Goal: Task Accomplishment & Management: Complete application form

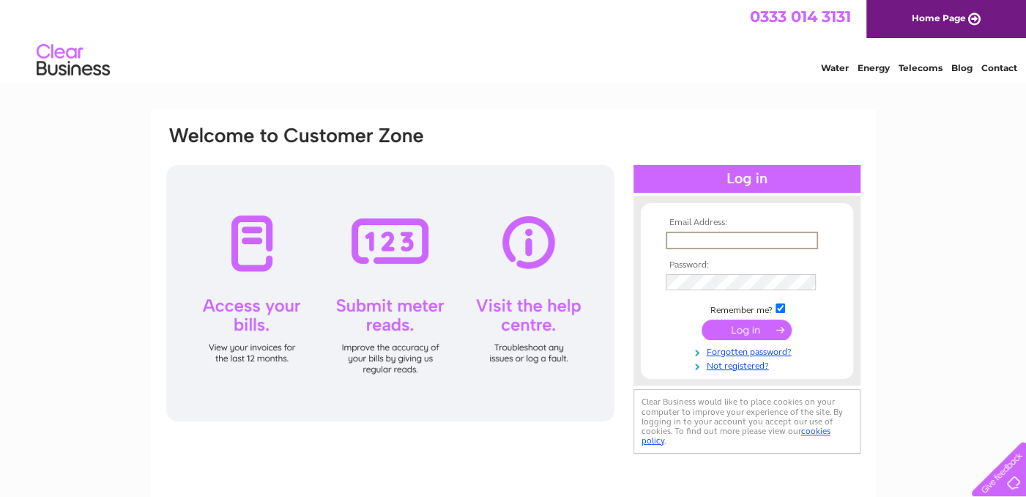
click at [685, 234] on input "text" at bounding box center [742, 240] width 152 height 18
type input "[EMAIL_ADDRESS][DOMAIN_NAME]"
click at [763, 349] on link "Forgotten password?" at bounding box center [749, 351] width 166 height 14
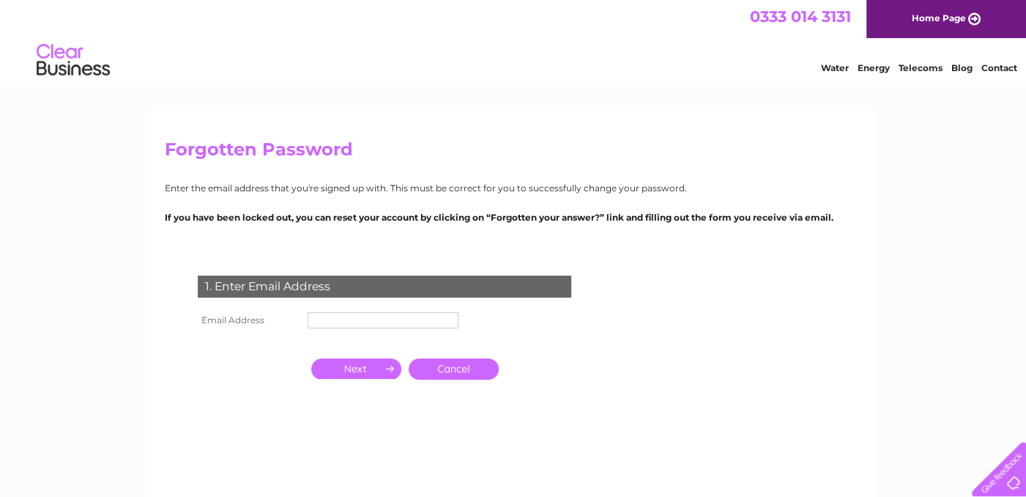
click at [350, 320] on input "text" at bounding box center [383, 320] width 151 height 16
type input "[EMAIL_ADDRESS][DOMAIN_NAME]"
click at [365, 368] on input "button" at bounding box center [356, 370] width 90 height 21
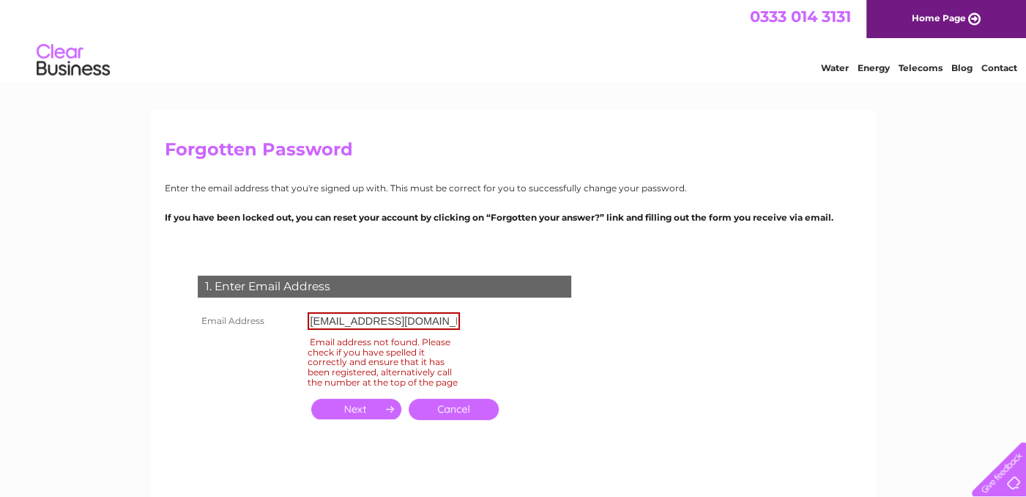
click at [392, 318] on input "[EMAIL_ADDRESS][DOMAIN_NAME]" at bounding box center [384, 321] width 152 height 18
click at [443, 318] on input "[EMAIL_ADDRESS][DOMAIN_NAME]" at bounding box center [384, 321] width 152 height 18
drag, startPoint x: 447, startPoint y: 322, endPoint x: 481, endPoint y: 320, distance: 33.8
click at [481, 320] on div "1. Enter Email Address Email Address naturalgreekrestaurant1@outlook.com Email …" at bounding box center [387, 356] width 445 height 190
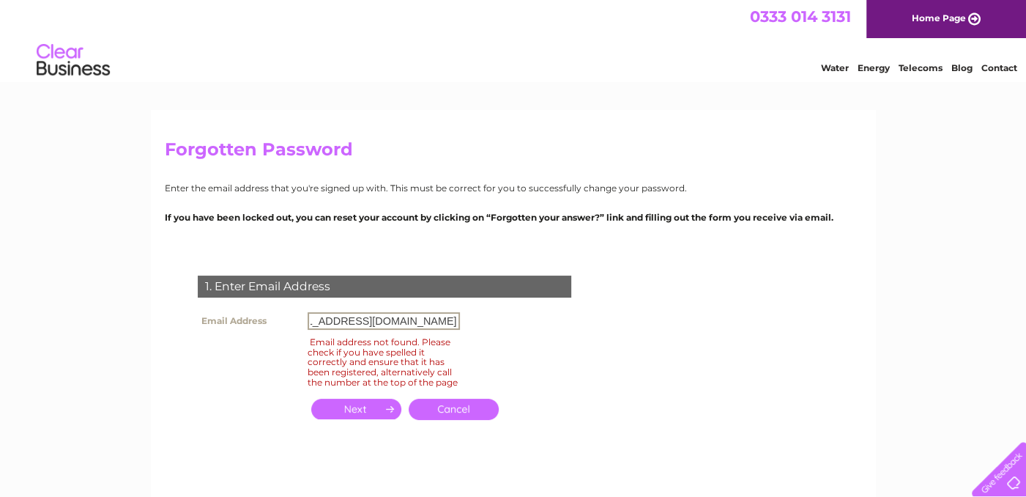
click at [300, 342] on th at bounding box center [249, 362] width 110 height 58
click at [483, 414] on link "Cancel" at bounding box center [454, 408] width 90 height 21
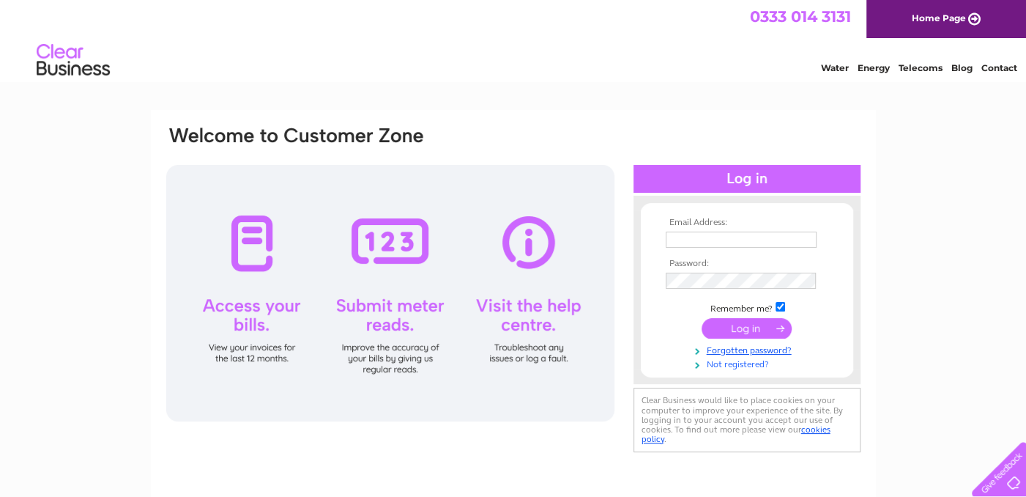
click at [737, 364] on link "Not registered?" at bounding box center [749, 363] width 166 height 14
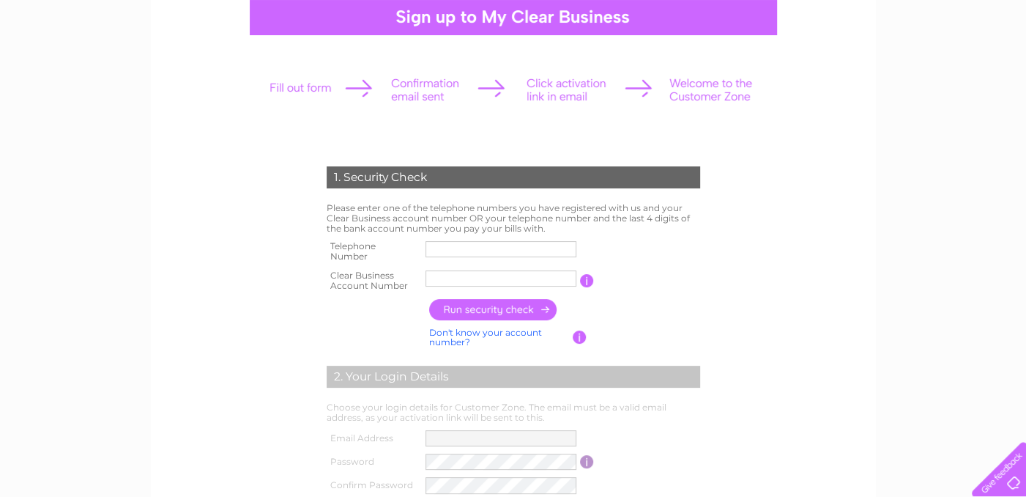
scroll to position [73, 0]
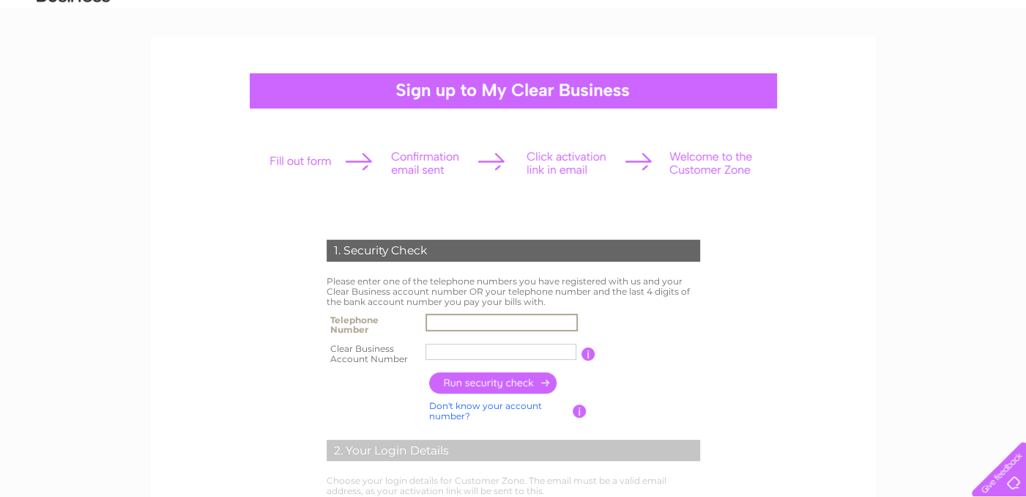
click at [464, 322] on input "text" at bounding box center [502, 323] width 152 height 18
type input "07383036533"
click at [458, 349] on input "text" at bounding box center [502, 352] width 152 height 18
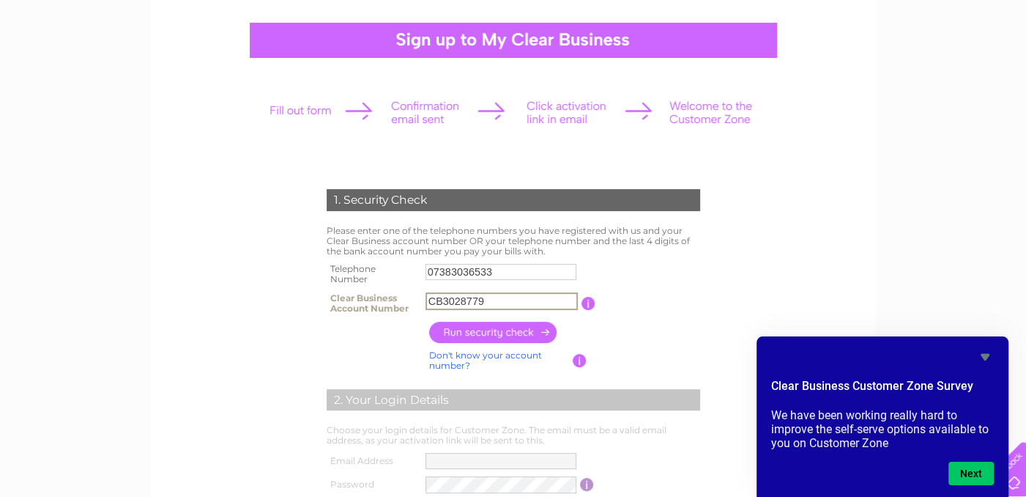
scroll to position [220, 0]
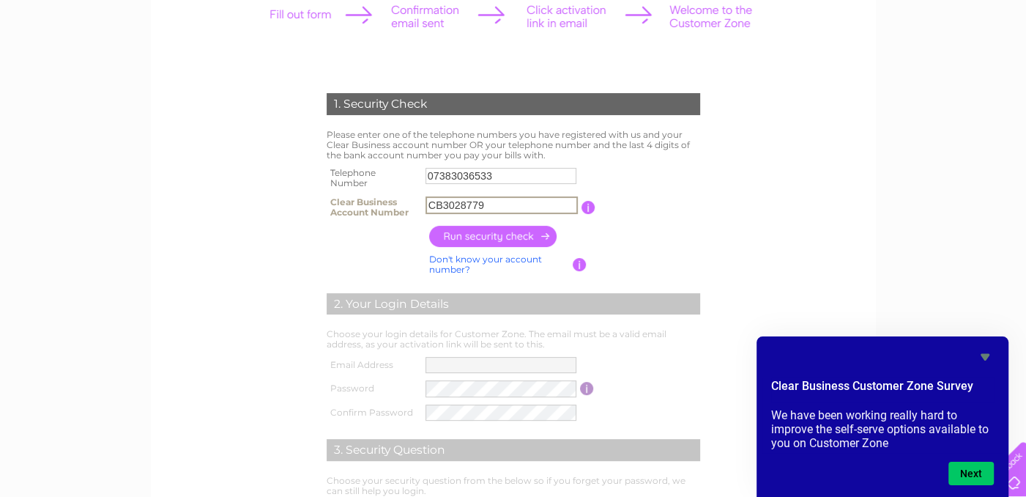
type input "CB3028779"
click at [495, 240] on input "button" at bounding box center [493, 236] width 129 height 21
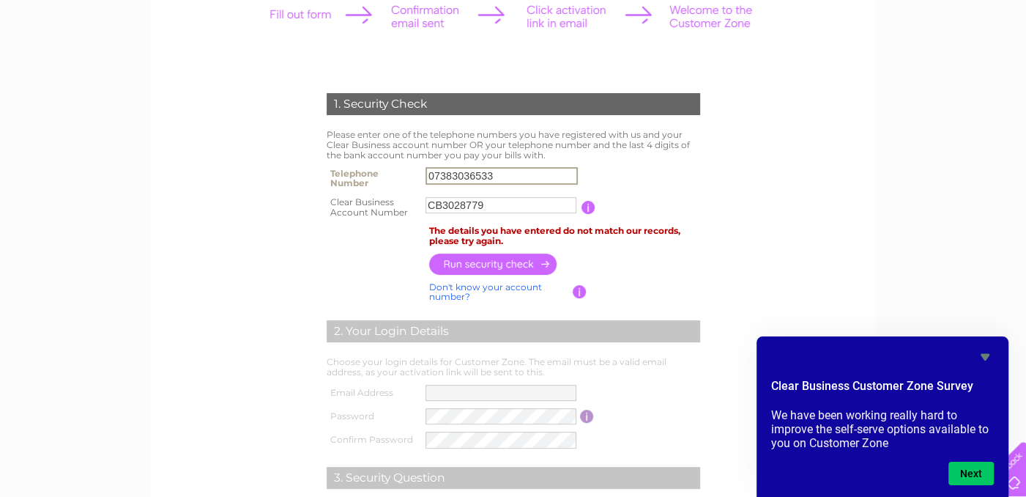
drag, startPoint x: 514, startPoint y: 175, endPoint x: 319, endPoint y: 176, distance: 195.6
click at [319, 176] on div "1. Security Check Please enter one of the telephone numbers you have registered…" at bounding box center [513, 344] width 442 height 533
drag, startPoint x: 358, startPoint y: 256, endPoint x: 388, endPoint y: 256, distance: 30.0
click at [358, 256] on th at bounding box center [374, 264] width 103 height 29
click at [475, 261] on input "button" at bounding box center [493, 263] width 129 height 21
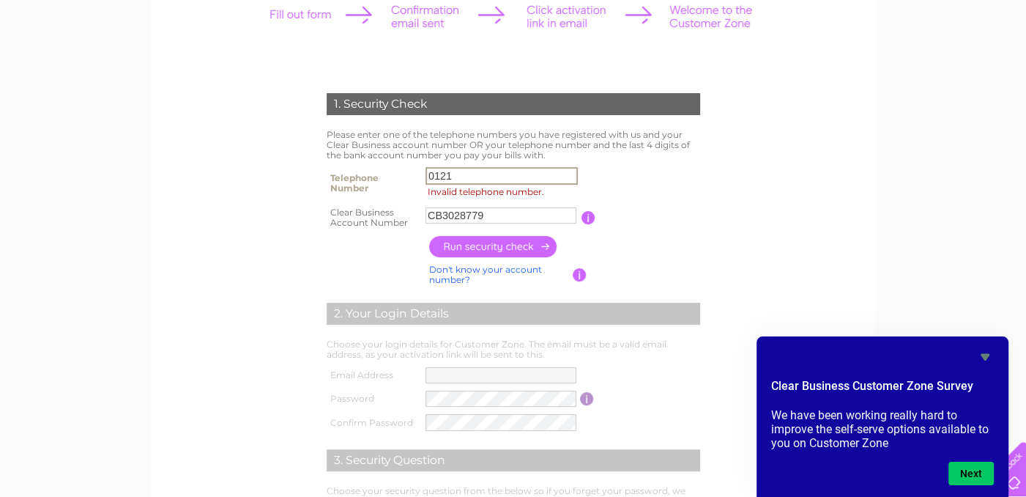
click at [461, 172] on input "0121" at bounding box center [502, 176] width 152 height 18
type input "01216612559"
click at [493, 245] on input "button" at bounding box center [493, 246] width 129 height 21
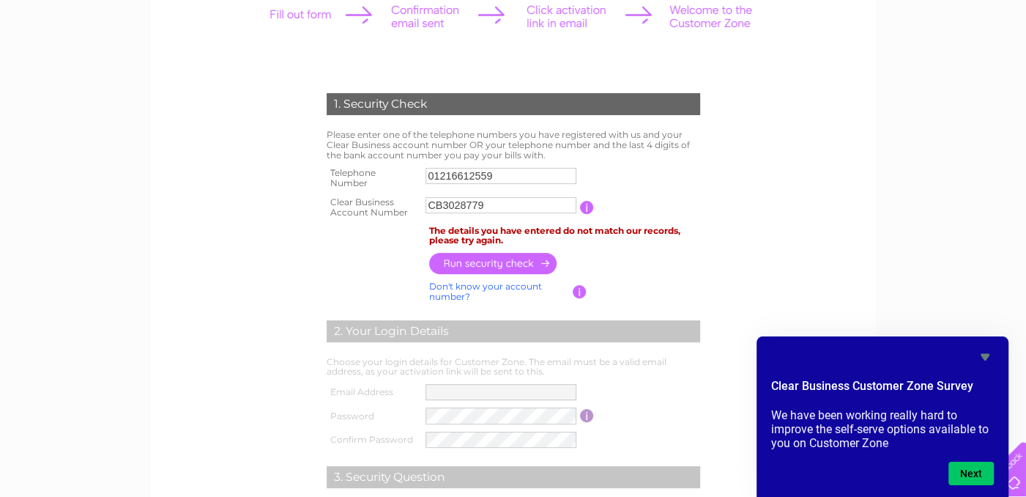
click at [514, 202] on input "CB3028779" at bounding box center [501, 205] width 151 height 16
click at [503, 194] on td "CB3028779" at bounding box center [501, 207] width 158 height 29
click at [502, 203] on input "CB3028779" at bounding box center [502, 205] width 152 height 18
click at [489, 206] on input "CB3028779" at bounding box center [502, 205] width 152 height 18
click at [484, 203] on input "CB3028779" at bounding box center [502, 205] width 152 height 18
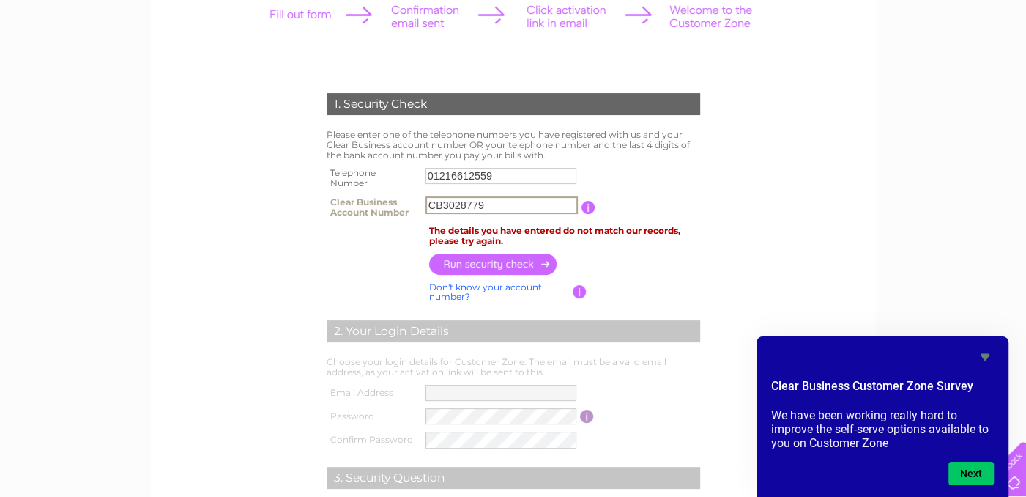
drag, startPoint x: 449, startPoint y: 205, endPoint x: 436, endPoint y: 207, distance: 13.4
click at [436, 207] on input "CB3028779" at bounding box center [502, 205] width 152 height 18
click at [441, 207] on input "CB3028779" at bounding box center [502, 205] width 152 height 18
click at [442, 207] on input "CB3028779" at bounding box center [502, 205] width 152 height 18
click at [481, 204] on input "3028779" at bounding box center [502, 205] width 152 height 18
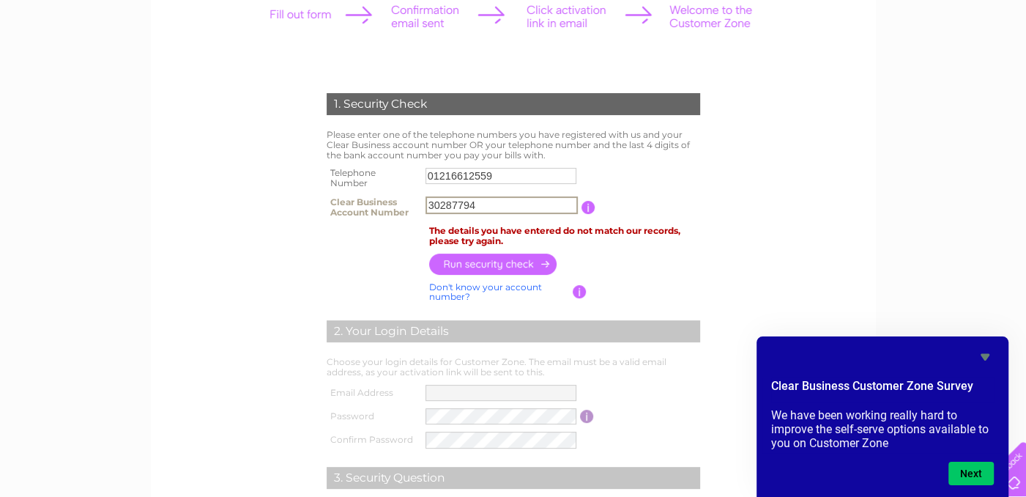
type input "30287794"
click at [494, 175] on input "01216612559" at bounding box center [502, 176] width 152 height 18
drag, startPoint x: 497, startPoint y: 175, endPoint x: 398, endPoint y: 180, distance: 99.0
click at [398, 180] on tr "Telephone Number 01216612559" at bounding box center [513, 177] width 381 height 29
click at [741, 219] on form "1. Security Check Please enter one of the telephone numbers you have registered…" at bounding box center [513, 352] width 697 height 577
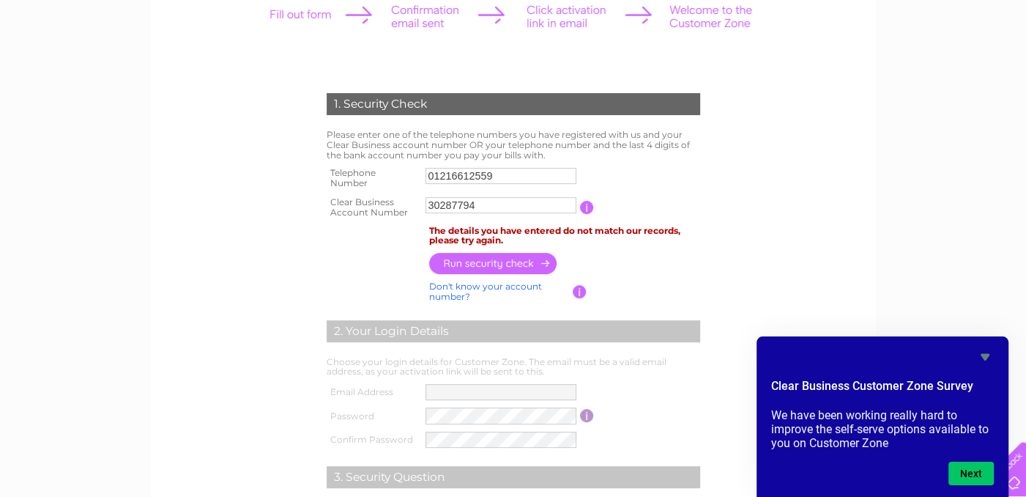
click at [511, 263] on input "button" at bounding box center [493, 263] width 129 height 21
drag, startPoint x: 518, startPoint y: 180, endPoint x: 311, endPoint y: 199, distance: 208.1
click at [311, 199] on div "1. Security Check Please enter one of the telephone numbers you have registered…" at bounding box center [513, 344] width 442 height 533
drag, startPoint x: 466, startPoint y: 182, endPoint x: 351, endPoint y: 173, distance: 115.3
click at [351, 173] on tr "Telephone Number 0121" at bounding box center [513, 177] width 381 height 29
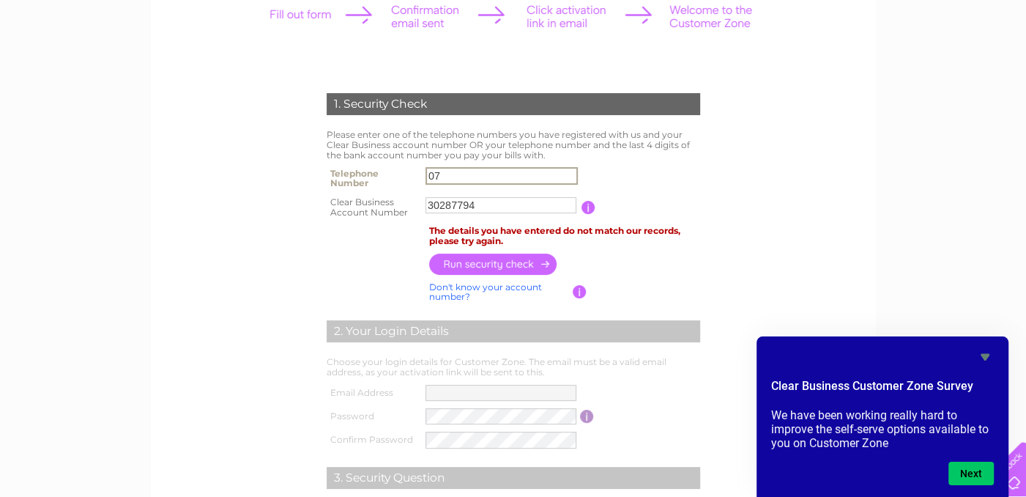
type input "07383036533"
click at [478, 203] on input "30287794" at bounding box center [502, 205] width 152 height 18
click at [497, 264] on input "button" at bounding box center [493, 263] width 129 height 21
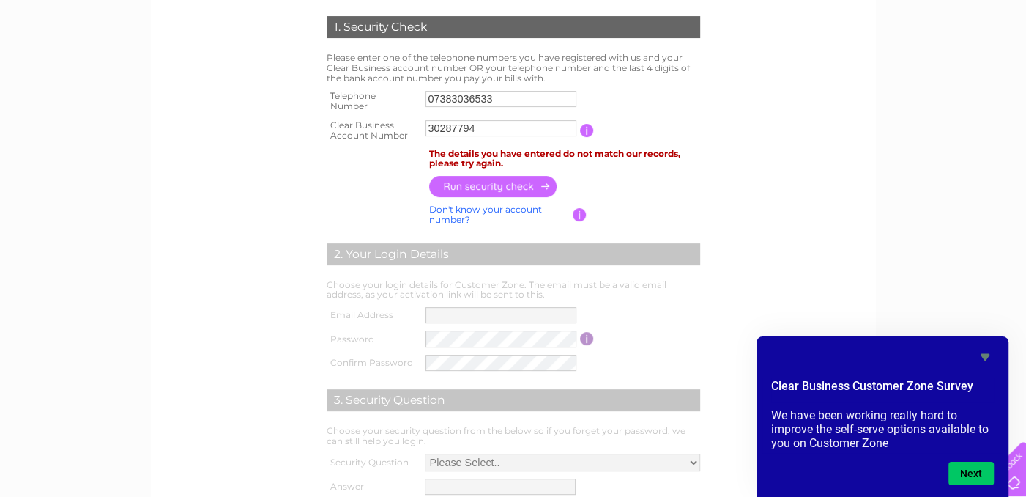
scroll to position [147, 0]
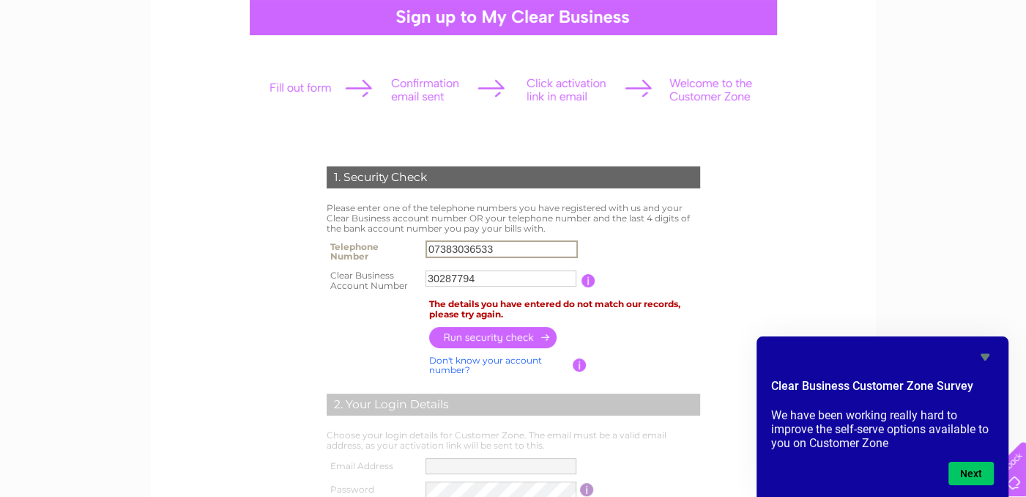
click at [497, 249] on input "07383036533" at bounding box center [502, 249] width 152 height 18
click at [371, 303] on th at bounding box center [374, 309] width 103 height 28
click at [472, 357] on link "Don't know your account number?" at bounding box center [485, 364] width 113 height 21
click at [467, 362] on link "Don't know your bank account number?" at bounding box center [497, 364] width 137 height 21
click at [445, 275] on input "text" at bounding box center [502, 279] width 152 height 18
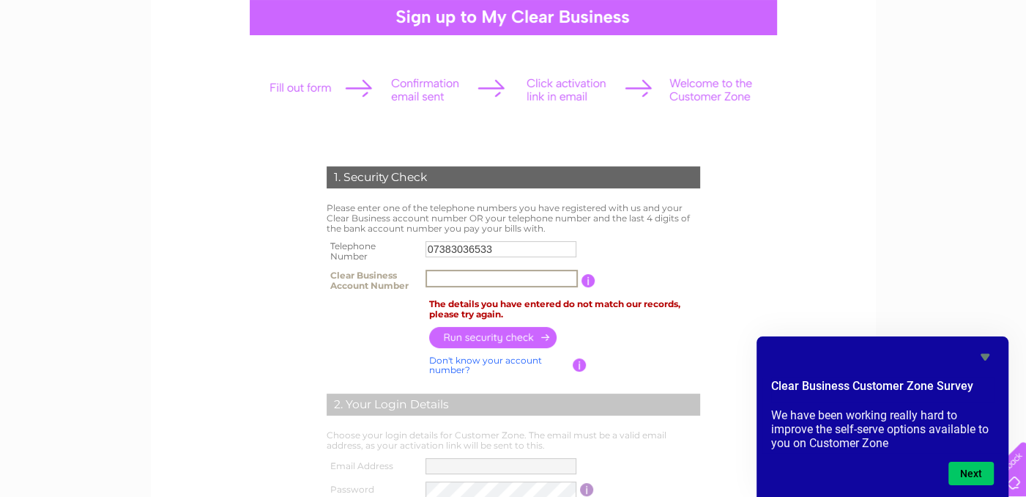
click at [396, 320] on th at bounding box center [374, 309] width 103 height 28
drag, startPoint x: 503, startPoint y: 249, endPoint x: 409, endPoint y: 251, distance: 94.5
click at [409, 251] on tr "Telephone Number 07383036533" at bounding box center [513, 251] width 381 height 29
click at [364, 177] on div "1. Security Check" at bounding box center [514, 177] width 374 height 22
click at [503, 248] on input "07383036533" at bounding box center [501, 249] width 151 height 16
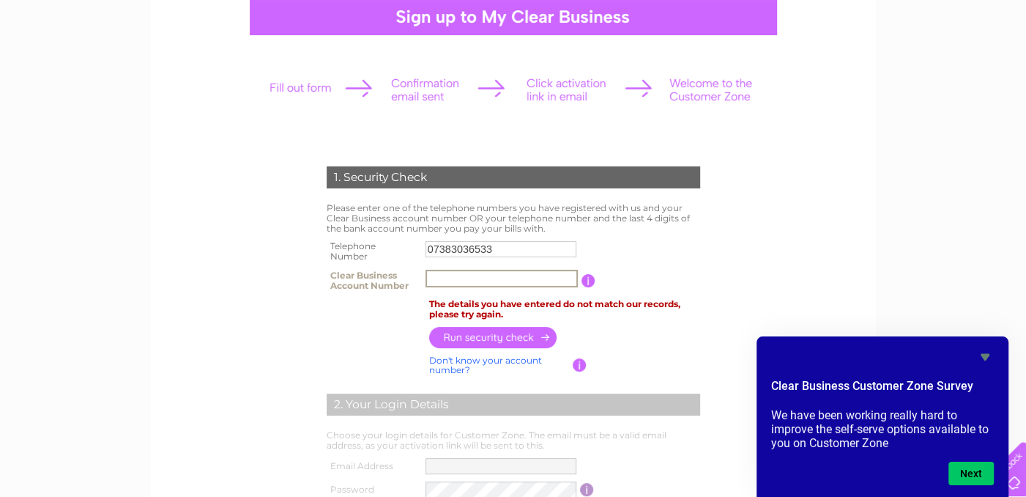
click at [438, 281] on input "text" at bounding box center [502, 279] width 152 height 18
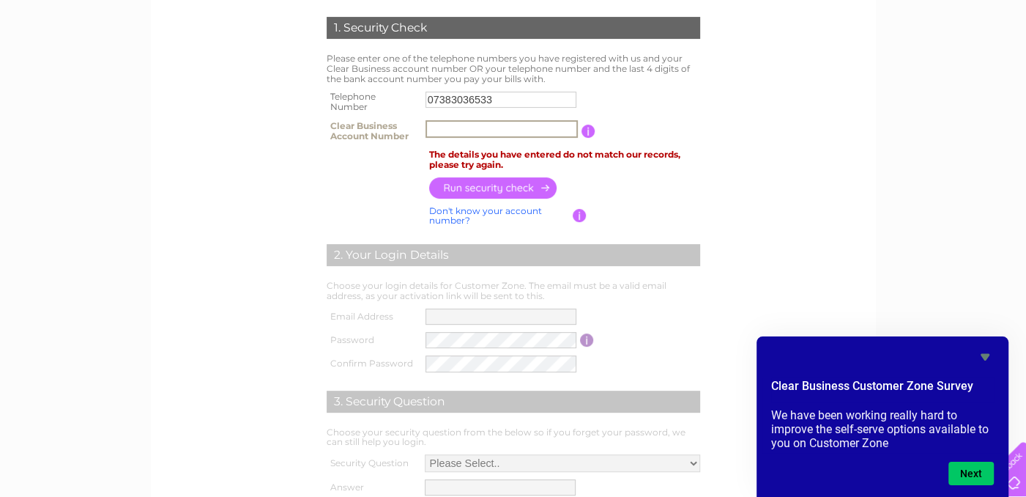
scroll to position [220, 0]
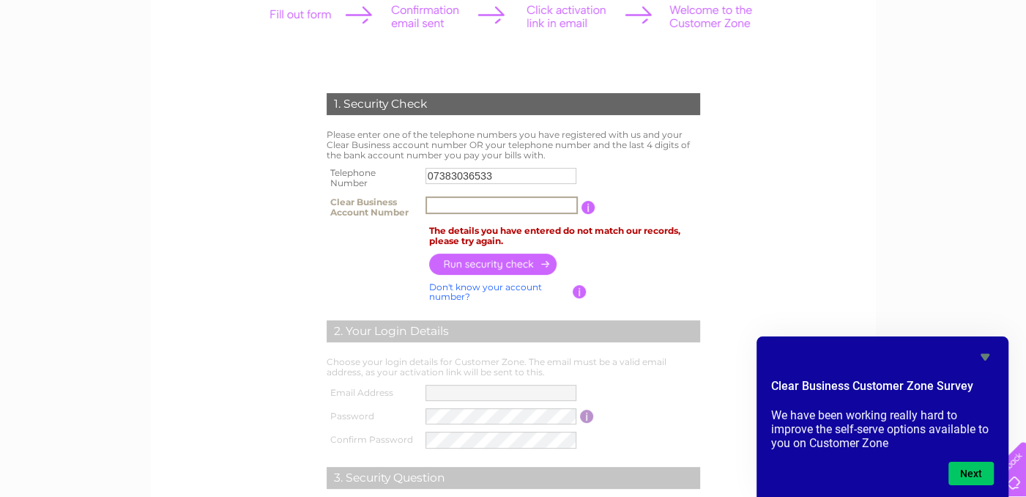
click at [447, 196] on input "text" at bounding box center [502, 205] width 152 height 18
click at [497, 207] on input "text" at bounding box center [502, 205] width 152 height 18
type input "n"
click at [511, 205] on input "text" at bounding box center [502, 205] width 152 height 18
click at [985, 354] on icon "Hide survey" at bounding box center [985, 357] width 9 height 7
